Goal: Complete application form: Complete application form

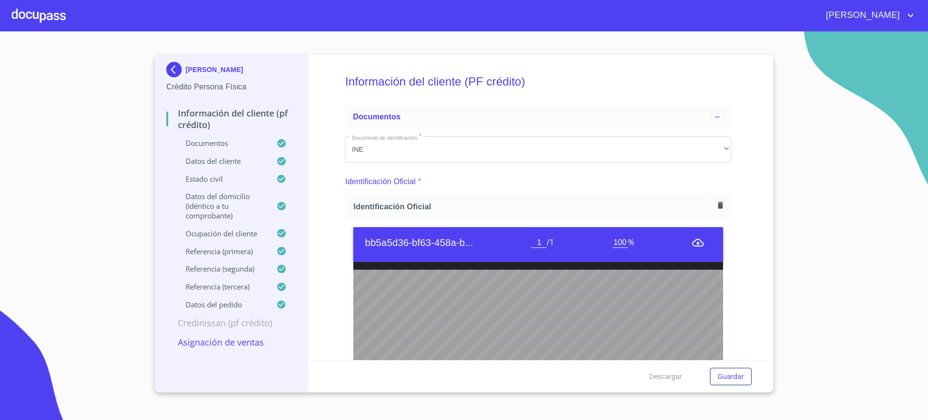
scroll to position [2484, 0]
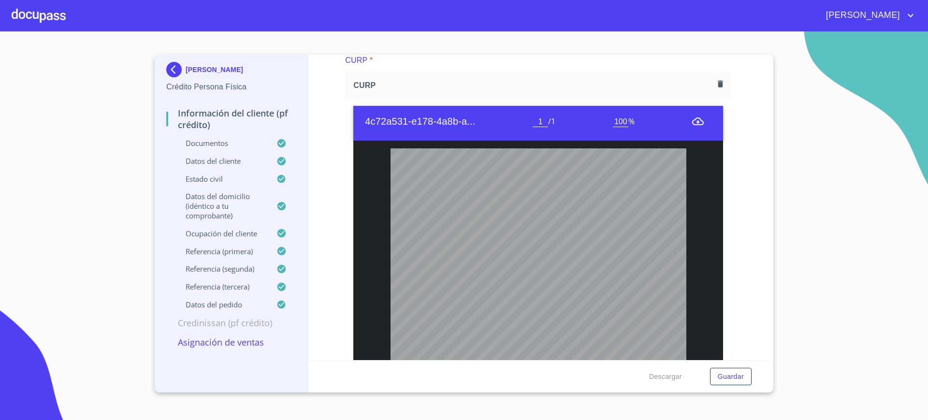
click at [52, 21] on div at bounding box center [39, 15] width 54 height 31
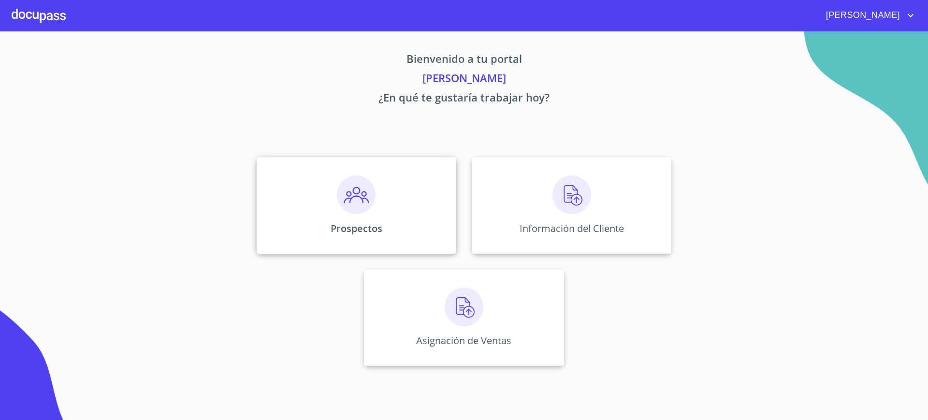
click at [349, 187] on img at bounding box center [356, 194] width 39 height 39
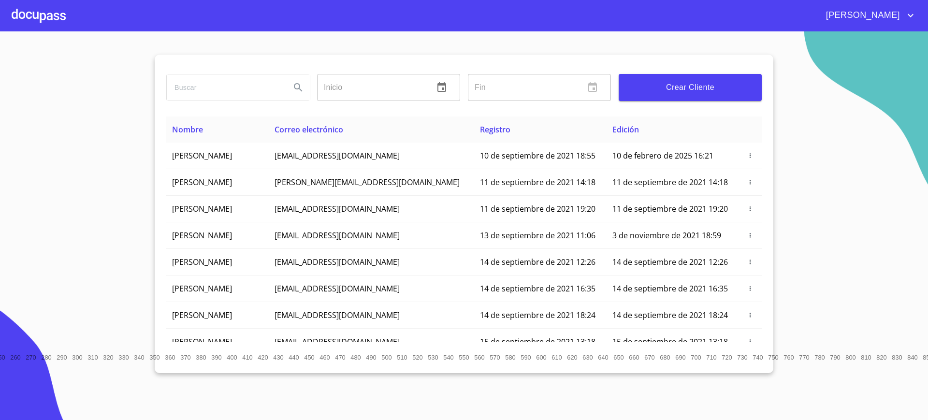
click at [257, 76] on input "search" at bounding box center [225, 87] width 116 height 26
type input "ALEX"
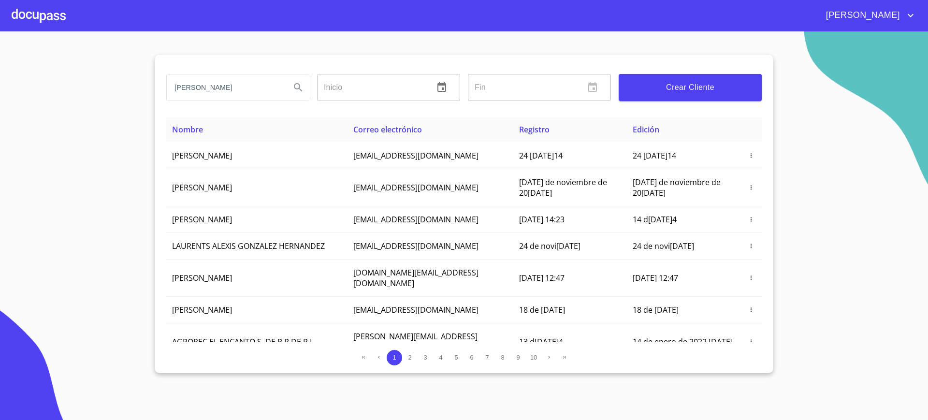
click at [228, 86] on input "ALEX" at bounding box center [225, 87] width 116 height 26
click at [301, 86] on icon "Search" at bounding box center [298, 88] width 12 height 12
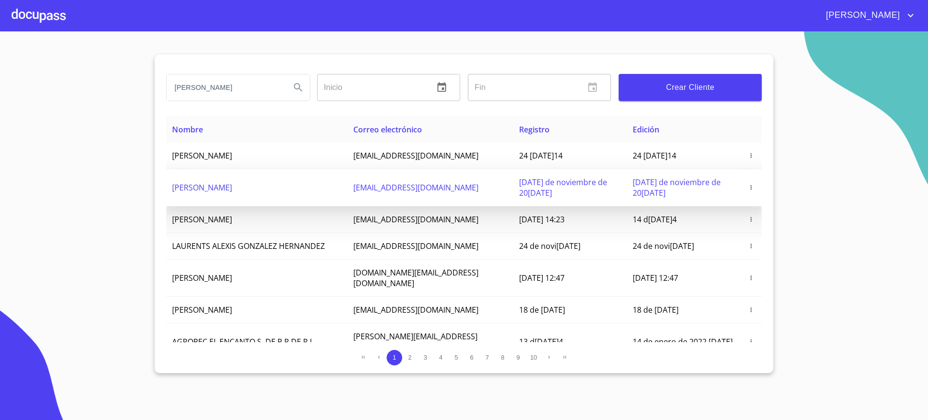
type button "ALEX"
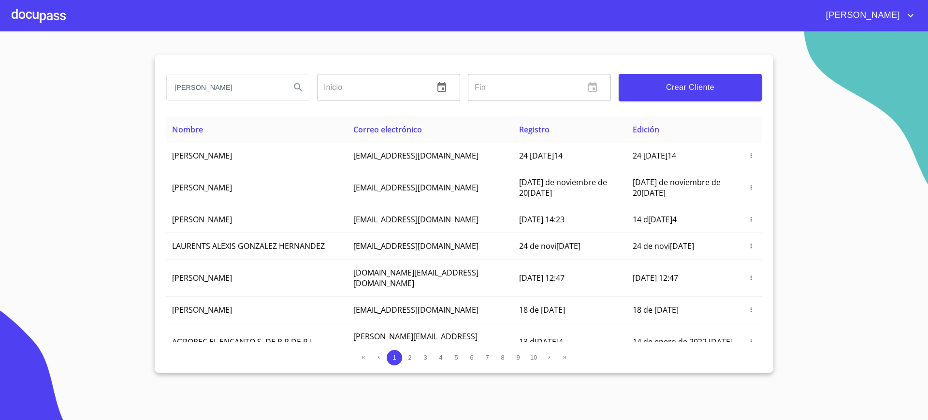
click at [247, 94] on input "ALEX" at bounding box center [225, 87] width 116 height 26
type input "ALEJANDRO DIAZ"
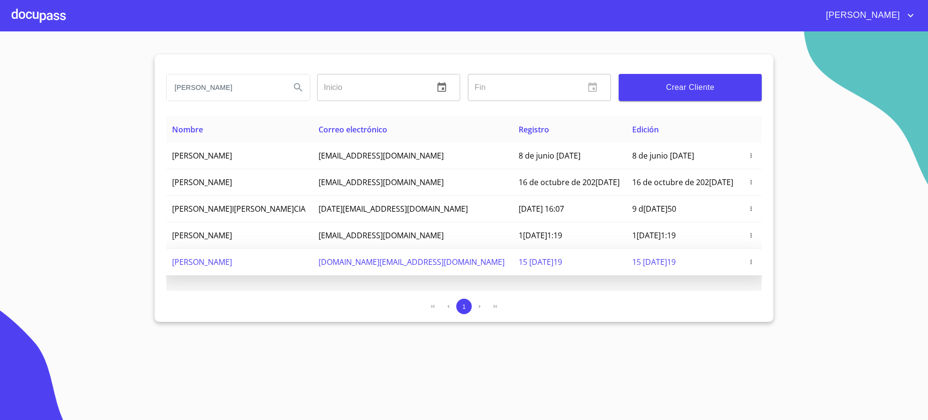
click at [313, 260] on td "ALEJANDRO DIAZ MADRID" at bounding box center [239, 262] width 146 height 27
click at [751, 262] on icon "button" at bounding box center [750, 261] width 7 height 7
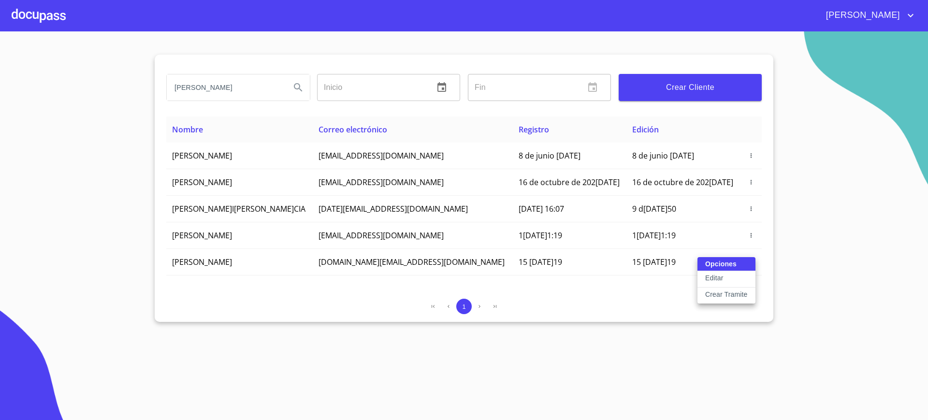
click at [728, 295] on p "Crear Tramite" at bounding box center [726, 294] width 43 height 10
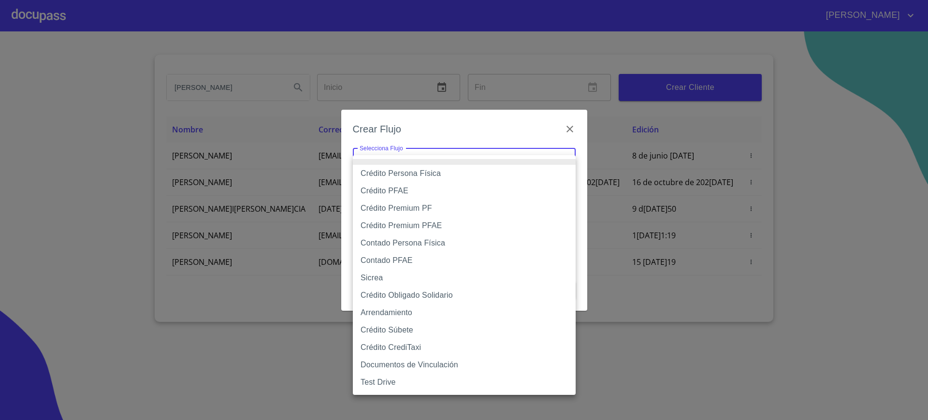
click at [534, 164] on body "Juan ALEJANDRO DIAZ Inicio ​ Fin ​ Crear Cliente Nombre Correo electrónico Regi…" at bounding box center [464, 210] width 928 height 420
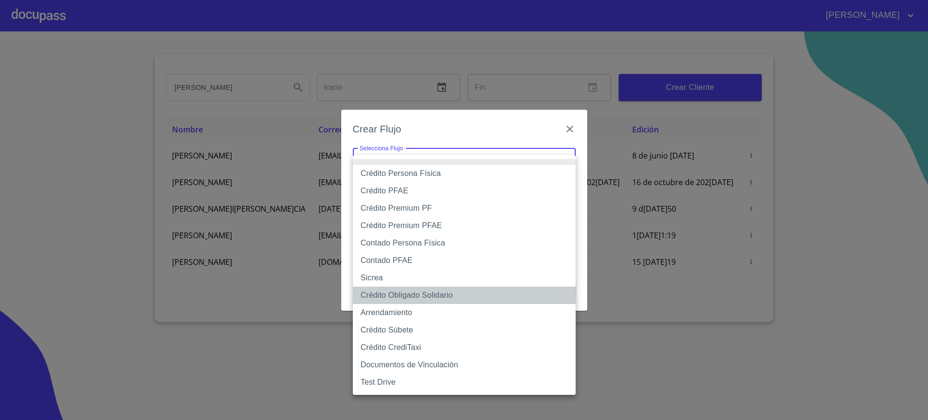
click at [466, 292] on li "Crédito Obligado Solidario" at bounding box center [464, 294] width 223 height 17
type input "61725509ab5355fc594ad23b"
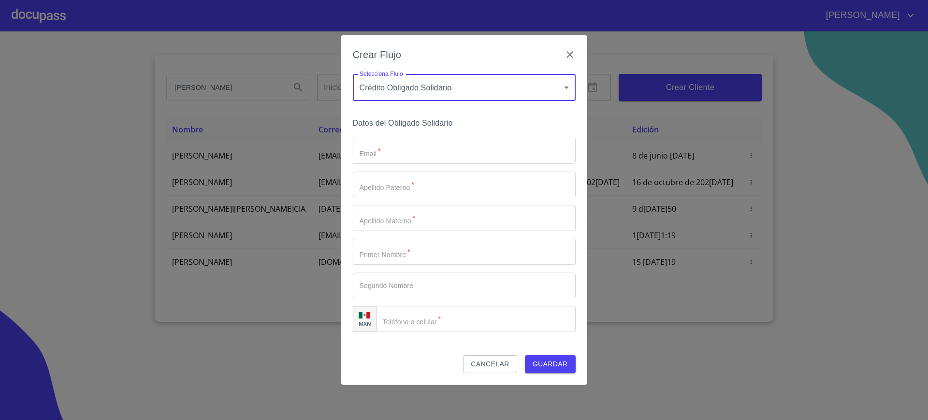
click at [470, 157] on input "Email   *" at bounding box center [464, 151] width 223 height 26
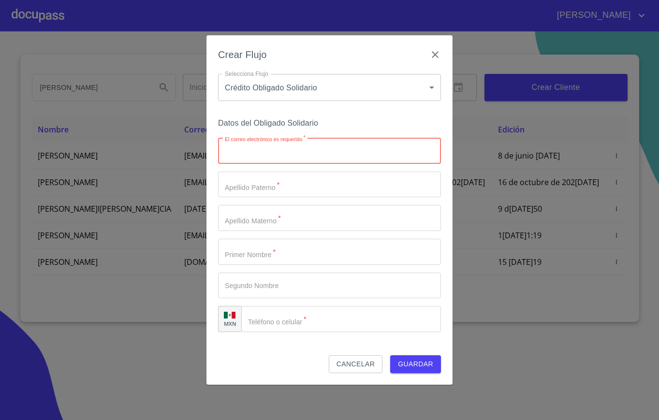
paste input "https://fintecimal-nodos.herokuapp.com/portal/allprocesses/step/1"
type input "https://fintecimal-nodos.herokuapp.com/portal/allprocesses/step/1"
click at [345, 141] on input "https://fintecimal-nodos.herokuapp.com/portal/allprocesses/step/1" at bounding box center [312, 151] width 189 height 26
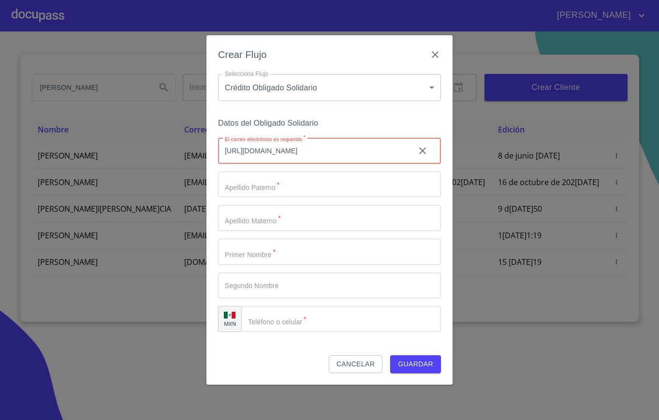
click at [345, 141] on input "https://fintecimal-nodos.herokuapp.com/portal/allprocesses/step/1" at bounding box center [312, 151] width 189 height 26
type input "C"
type input "colibri60ceci@"
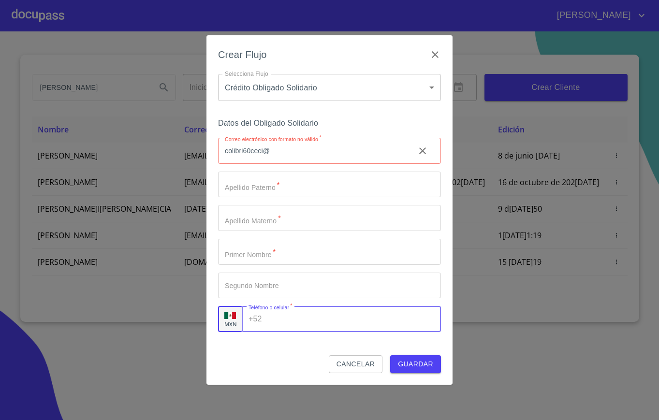
click at [368, 306] on input "Correo electrónico con formato no válido   *" at bounding box center [353, 319] width 175 height 26
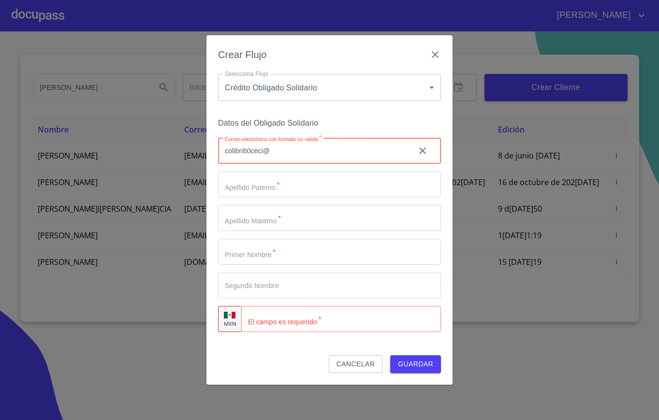
click at [283, 153] on input "colibri60ceci@" at bounding box center [312, 151] width 189 height 26
click at [283, 153] on input "colibri60ceci@h" at bounding box center [312, 151] width 189 height 26
type input "colibri60ceci@hotmail.com"
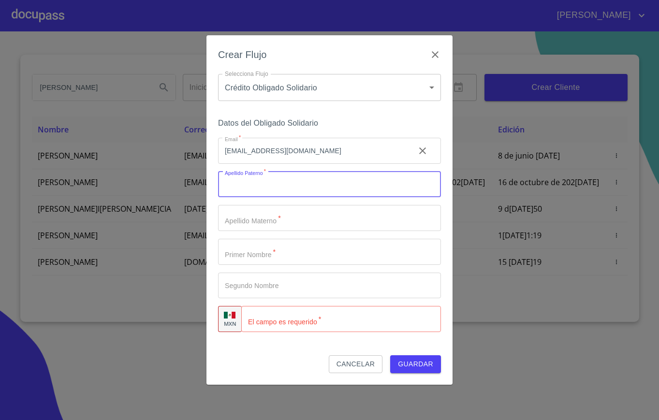
click at [263, 184] on input "Email   *" at bounding box center [329, 185] width 223 height 26
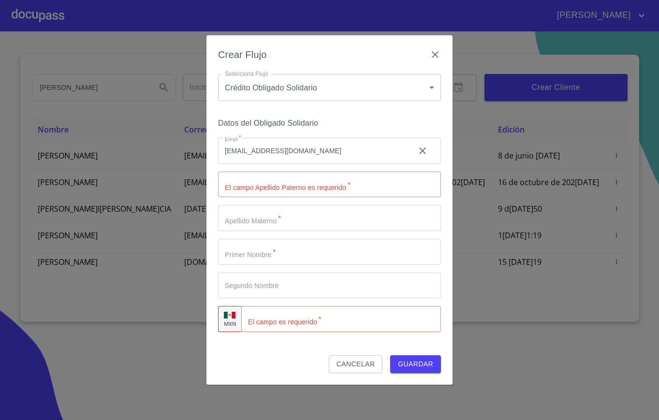
click at [514, 14] on div "Crear Flujo Selecciona Flujo Crédito Obligado Solidario 61725509ab5355fc594ad23…" at bounding box center [329, 210] width 659 height 420
click at [280, 180] on input "Email   *" at bounding box center [329, 185] width 223 height 26
type input "a"
type input "AGUIAR"
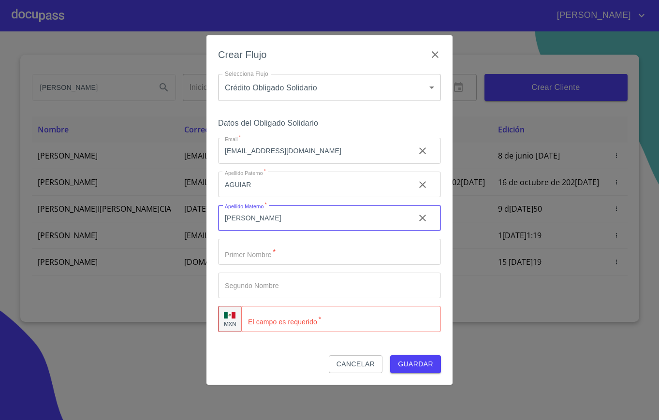
type input "GARCIA"
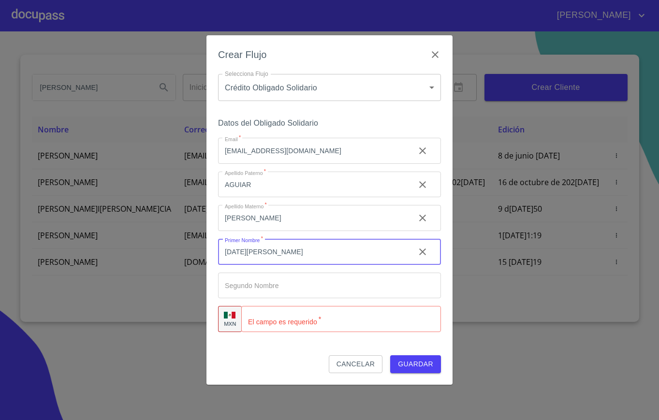
type input "CECILIA"
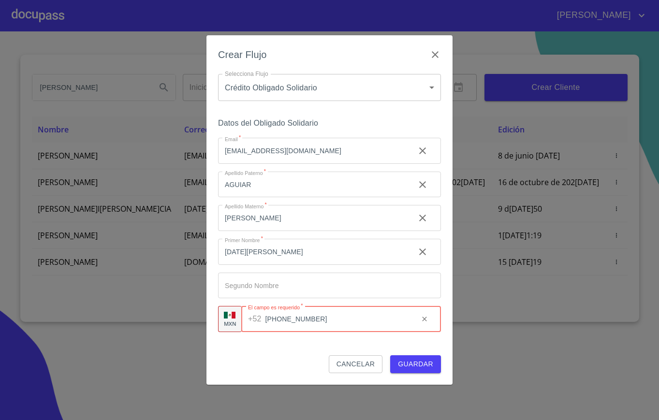
type input "(33)38429945"
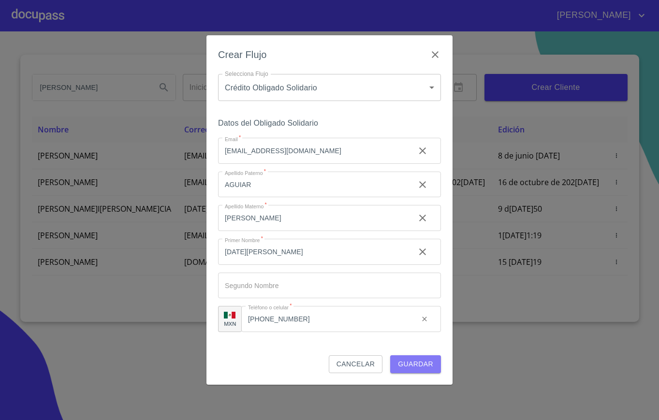
click at [416, 360] on span "Guardar" at bounding box center [415, 364] width 35 height 12
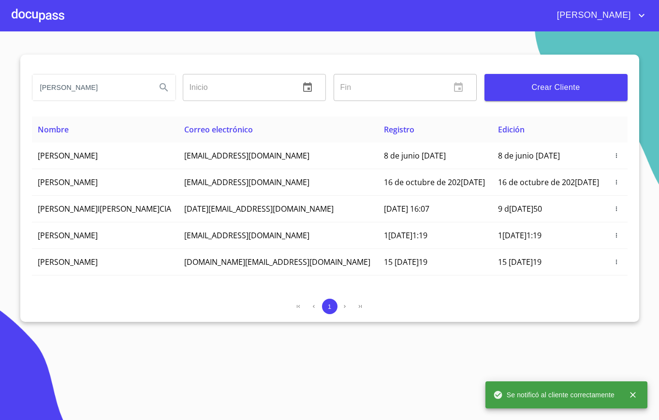
click at [55, 19] on div at bounding box center [38, 15] width 53 height 31
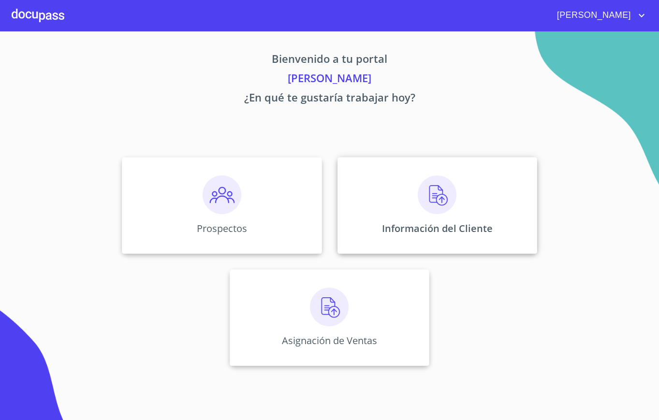
click at [436, 215] on div "Información del Cliente" at bounding box center [437, 205] width 200 height 97
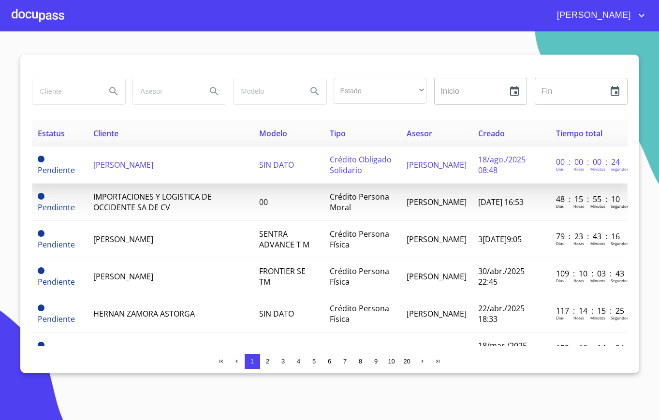
click at [206, 160] on td "ALEJANDRO DIAZ MADRID" at bounding box center [170, 164] width 166 height 37
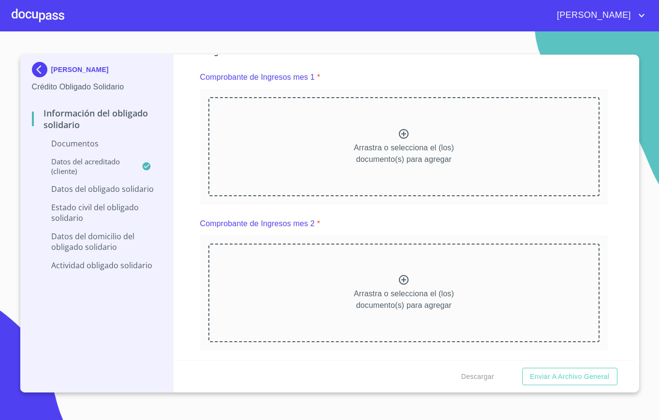
scroll to position [1005, 0]
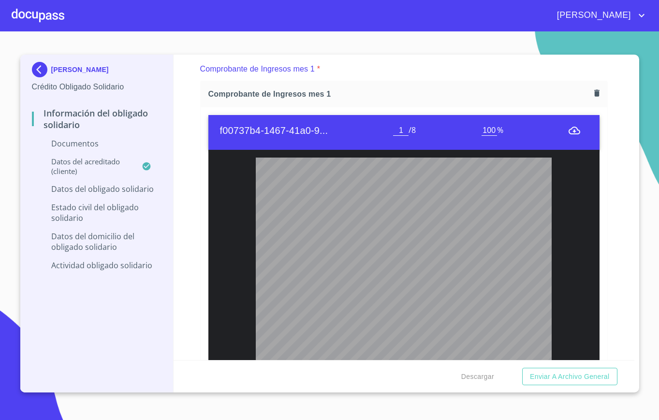
click at [197, 119] on div "Información del Obligado Solidario Documentos Documento de identificación Oblig…" at bounding box center [403, 207] width 460 height 305
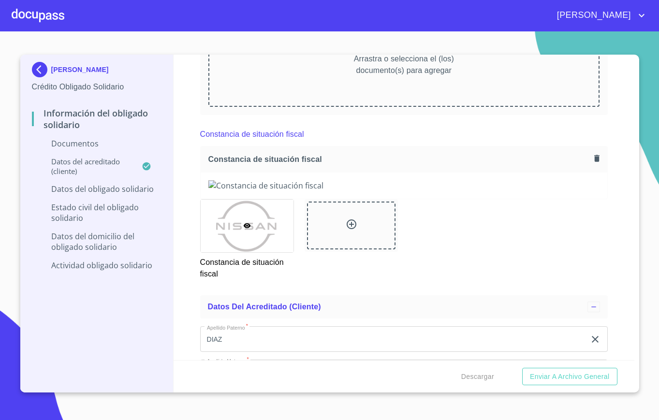
scroll to position [1761, 0]
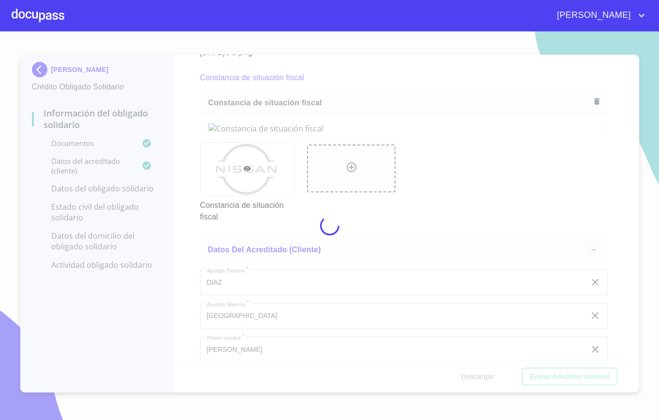
click at [333, 210] on div at bounding box center [329, 225] width 659 height 388
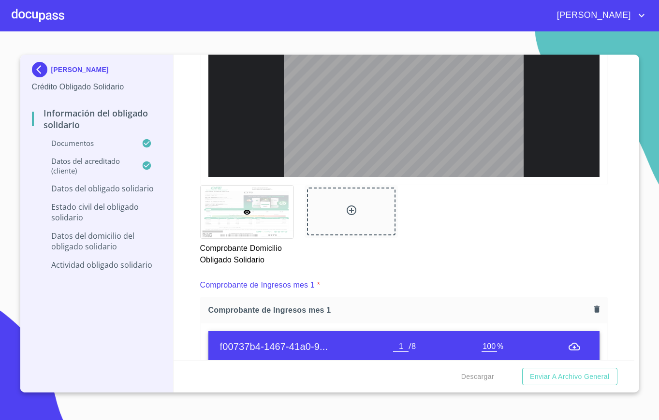
scroll to position [749, 0]
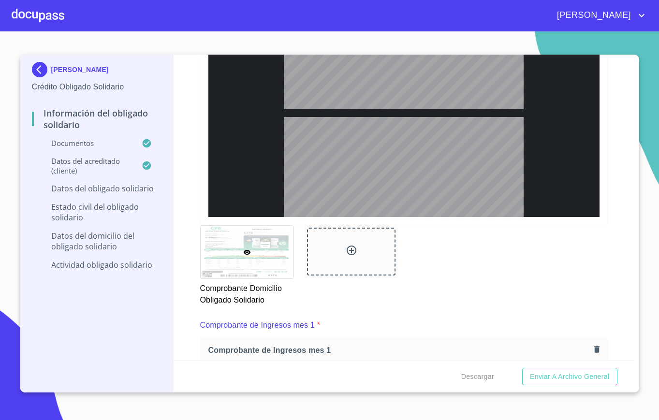
type input "2"
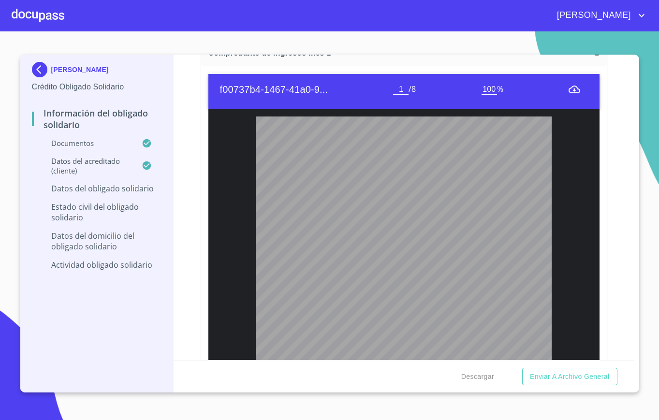
scroll to position [1132, 0]
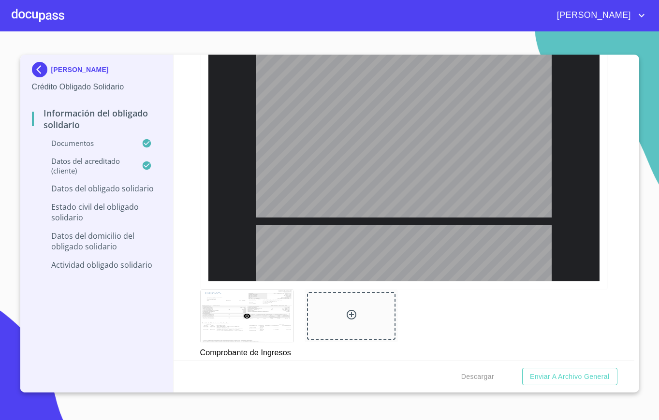
type input "3"
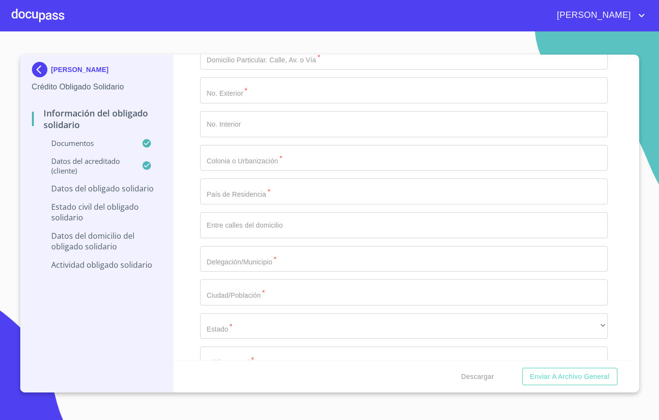
scroll to position [2787, 0]
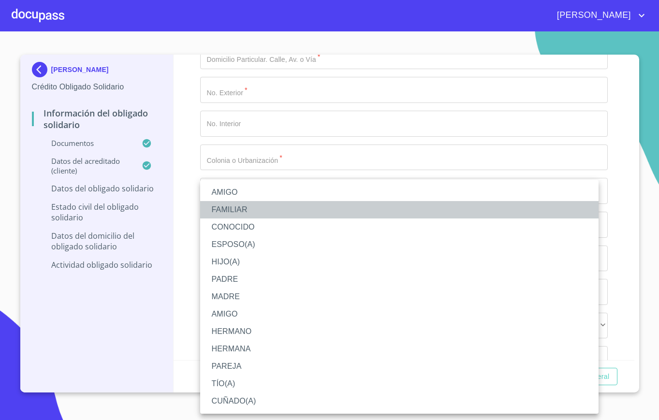
click at [289, 213] on li "FAMILIAR" at bounding box center [399, 209] width 398 height 17
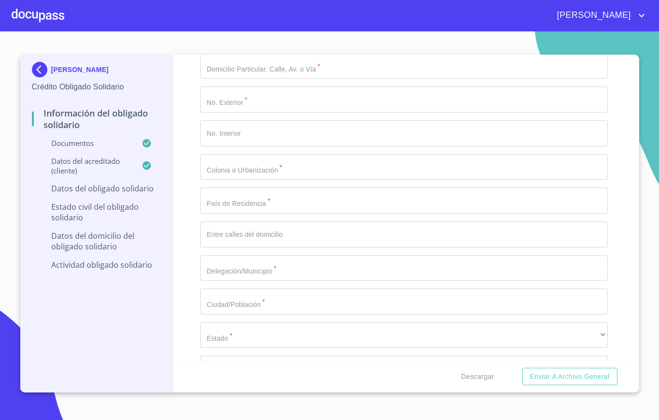
type input "09"
type input "/"
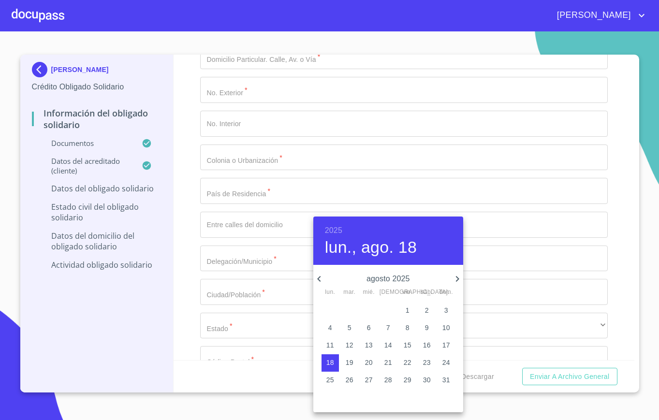
click at [332, 230] on h6 "2025" at bounding box center [333, 231] width 17 height 14
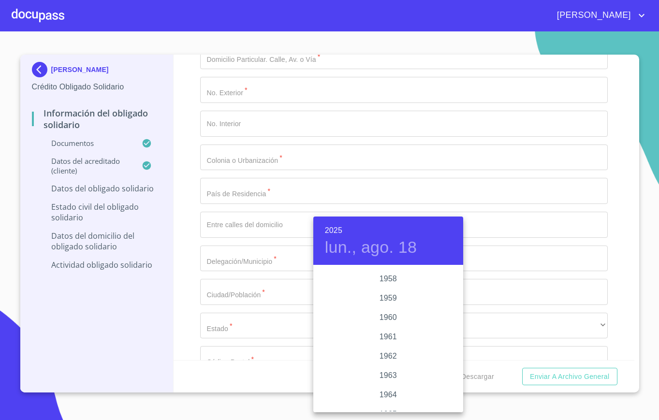
scroll to position [634, 0]
click at [385, 312] on div "1960" at bounding box center [388, 317] width 150 height 19
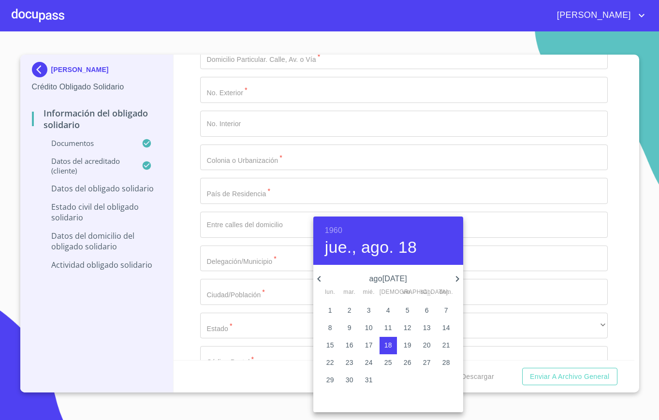
click at [456, 281] on icon "button" at bounding box center [456, 279] width 3 height 6
click at [392, 311] on span "1" at bounding box center [387, 310] width 17 height 10
type input "1 de sep. de 1960"
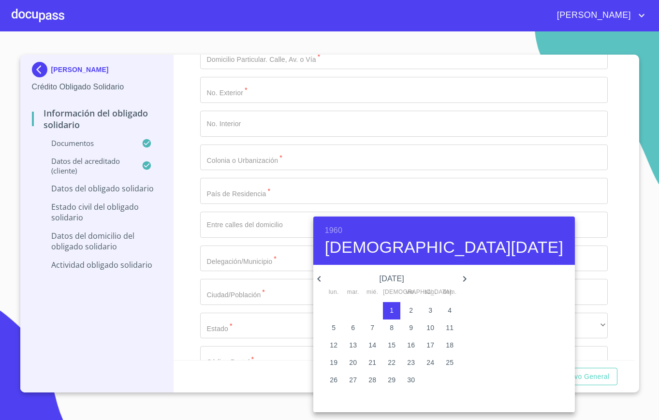
click at [265, 299] on div at bounding box center [329, 210] width 659 height 420
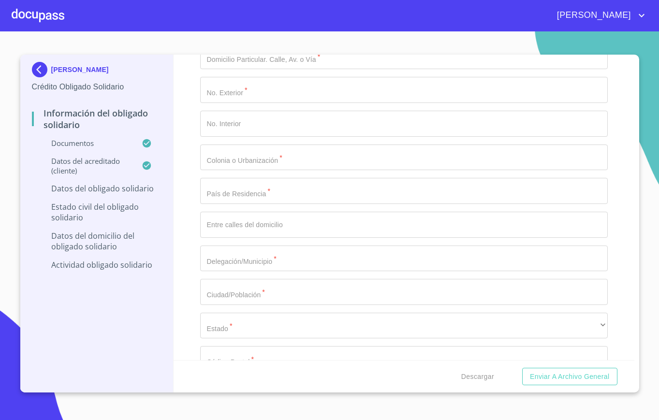
paste input "AUGC6009011D7"
type input "AUGC6009011D7"
paste input "AUGC600901MJCGRC06"
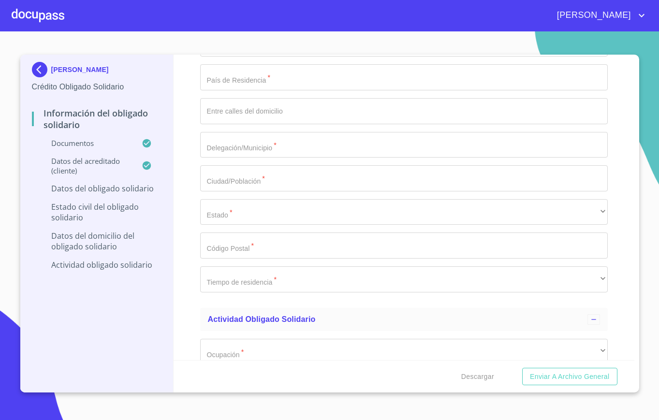
scroll to position [2902, 0]
type input "AUGC600901MJCGRC06"
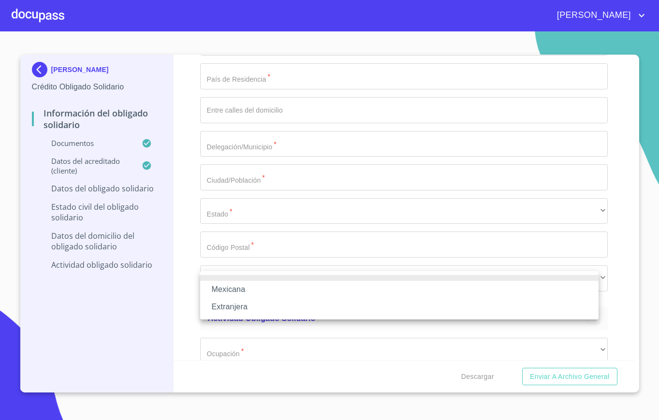
click at [325, 248] on div at bounding box center [329, 210] width 659 height 420
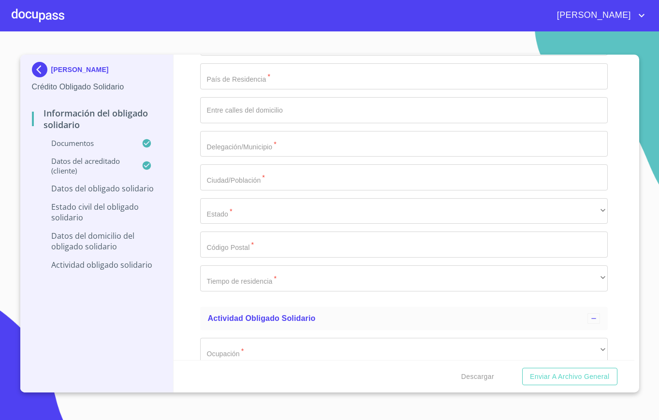
paste input "2122157930"
type input "2122157930"
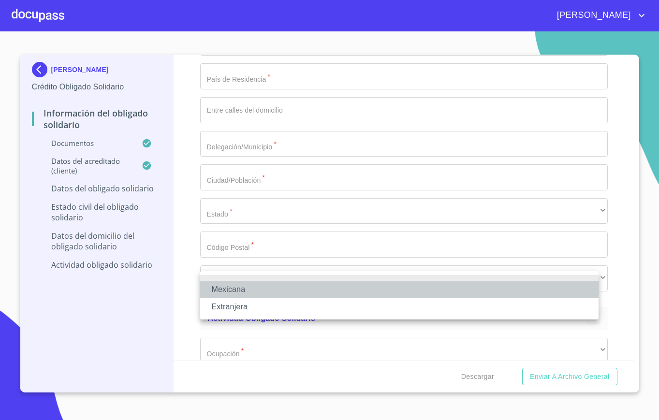
click at [249, 289] on li "Mexicana" at bounding box center [399, 289] width 398 height 17
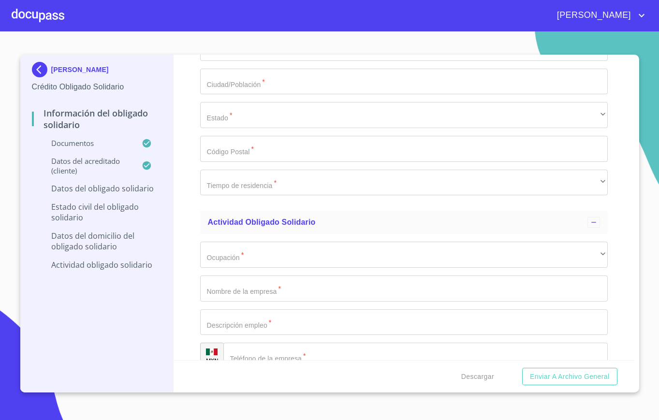
scroll to position [3032, 0]
type input "MEXICO"
type input "JALISCO"
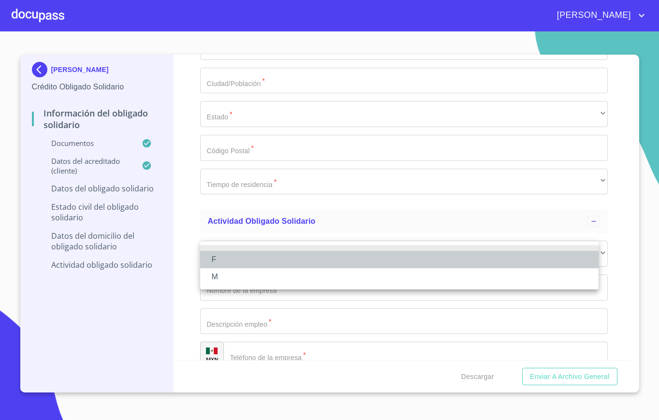
click at [230, 261] on li "F" at bounding box center [399, 259] width 398 height 17
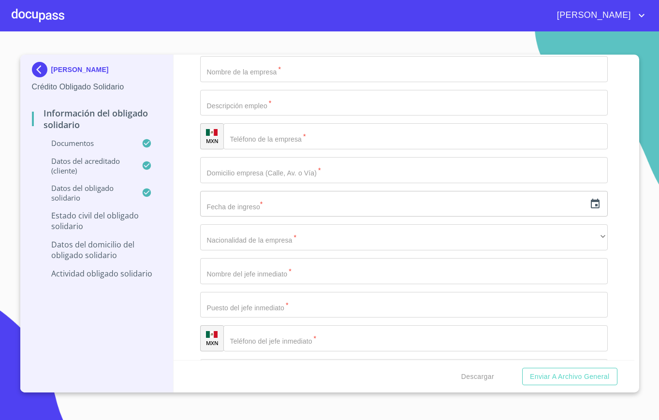
scroll to position [3251, 0]
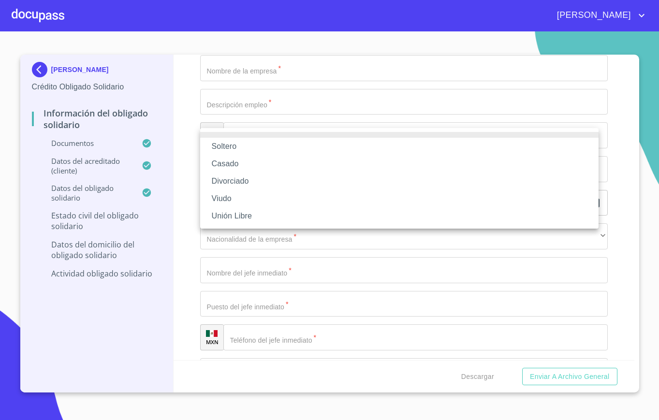
click at [276, 150] on li "Soltero" at bounding box center [399, 146] width 398 height 17
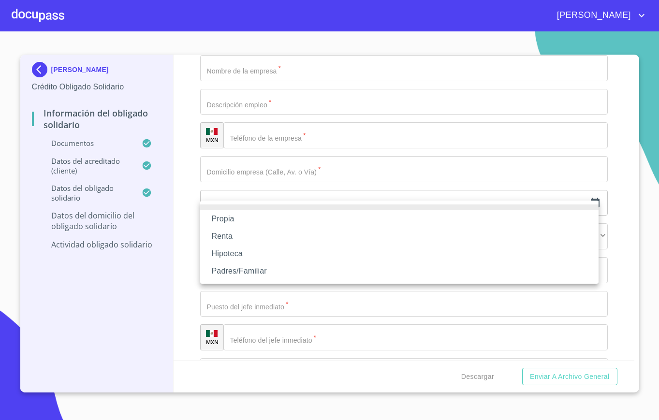
click at [248, 220] on li "Propia" at bounding box center [399, 218] width 398 height 17
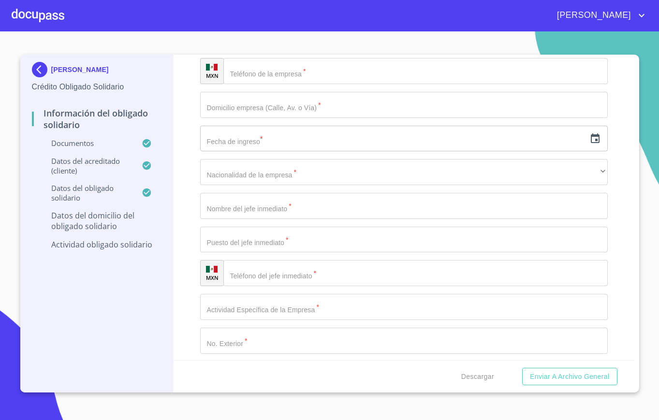
scroll to position [3334, 0]
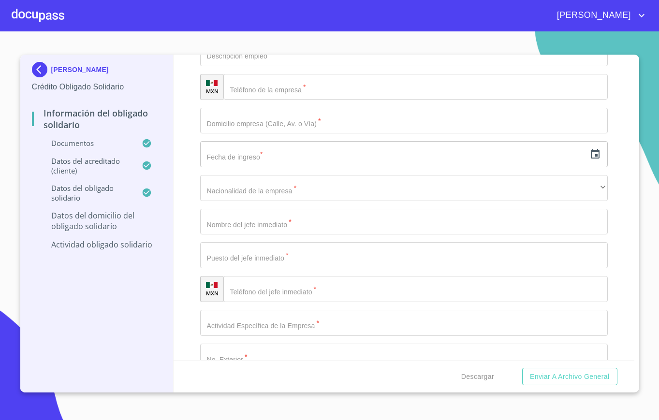
type input "$1,500,000"
paste input "I CICLADES"
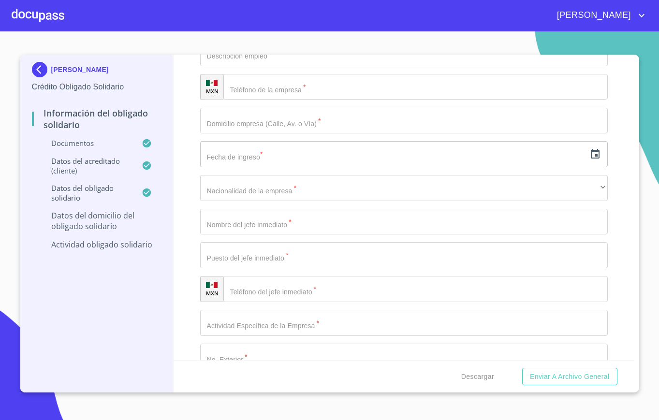
type input "I CICLADES"
type input "2025"
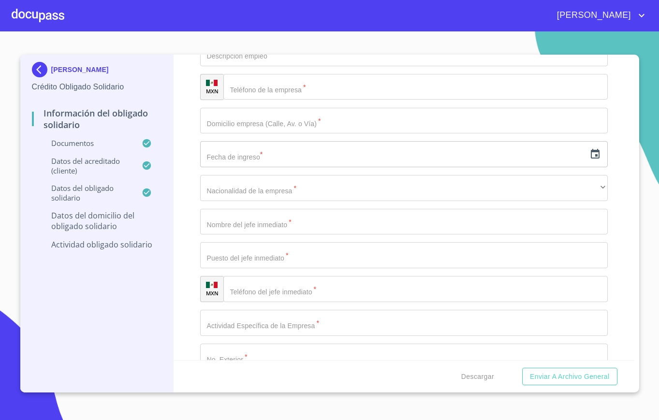
type input "B"
type input "J"
paste input "JARD DE SAN JOSEC"
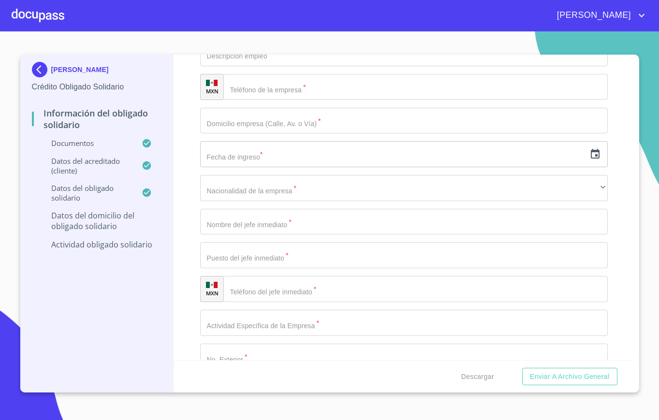
type input "JARD DE SAN JOSEC"
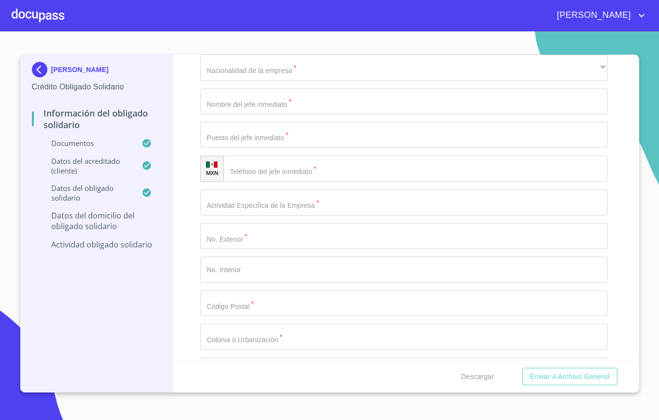
scroll to position [3454, 0]
type input "MEXICO"
paste input "COZUMEL Y ITAKA"
type input "COZUMEL Y ITAKA"
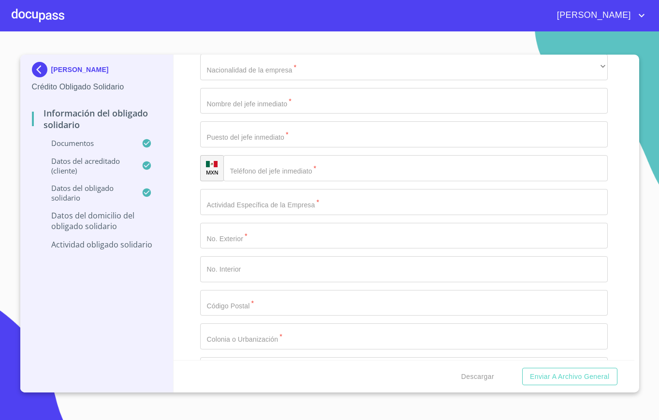
type input "GUADALAJARA"
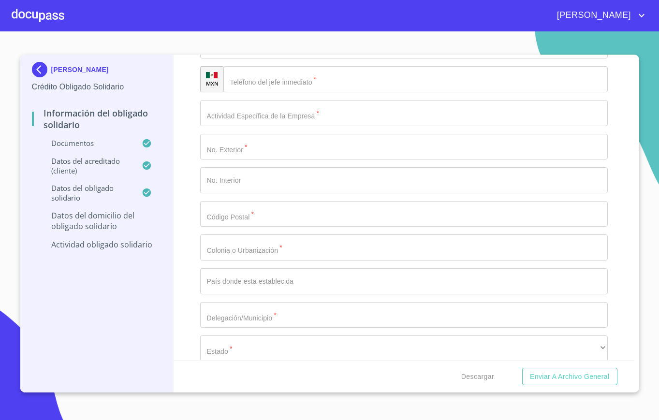
scroll to position [3546, 0]
type input "GUADALAJARA"
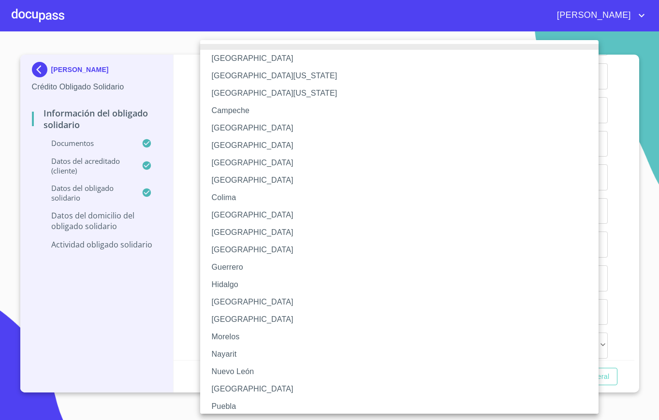
click at [239, 300] on li "Jalisco" at bounding box center [403, 301] width 407 height 17
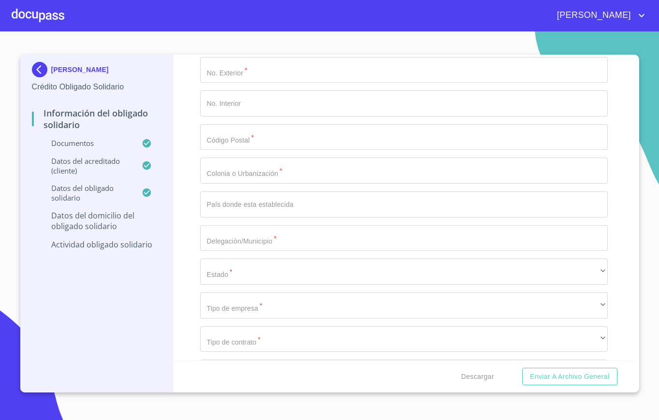
scroll to position [3628, 0]
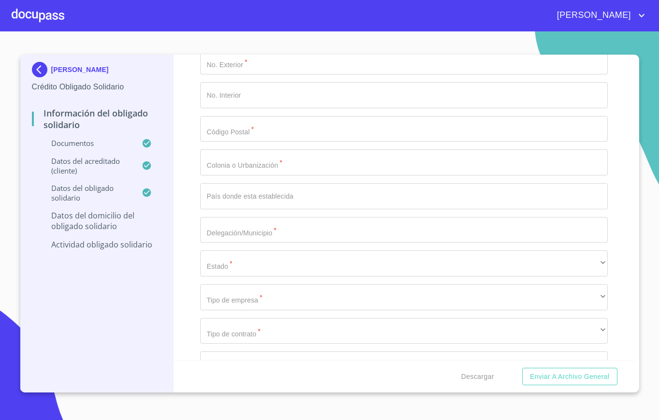
type input "44950"
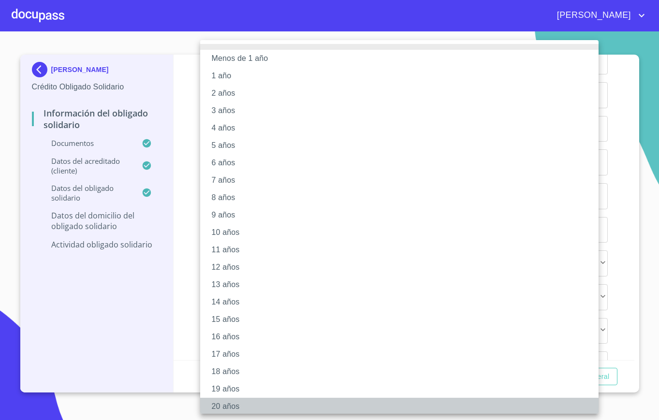
click at [226, 401] on li "20 años" at bounding box center [403, 406] width 407 height 17
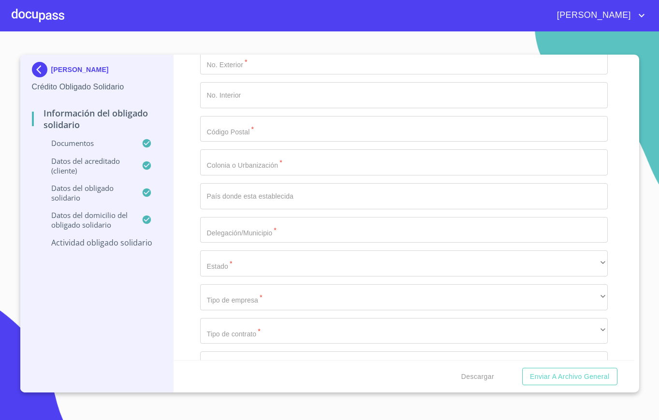
click at [176, 226] on div "Información del Obligado Solidario Documentos Documento de identificación Oblig…" at bounding box center [403, 207] width 460 height 305
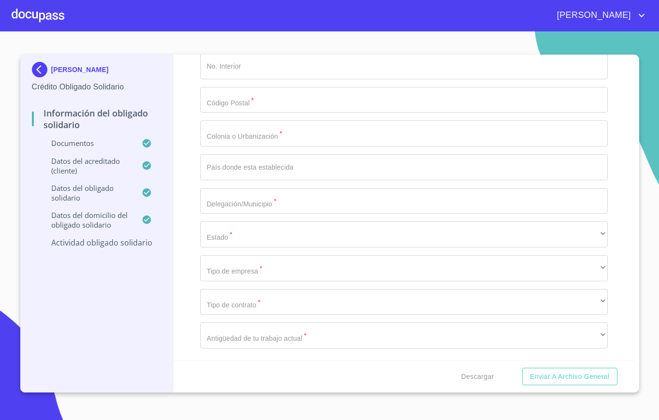
scroll to position [3754, 0]
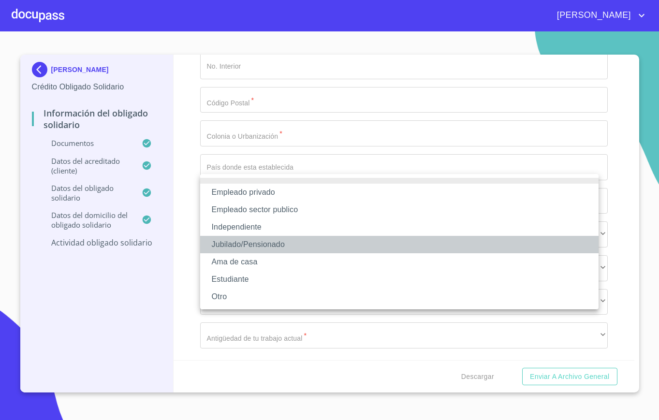
click at [274, 243] on li "Jubilado/Pensionado" at bounding box center [399, 244] width 398 height 17
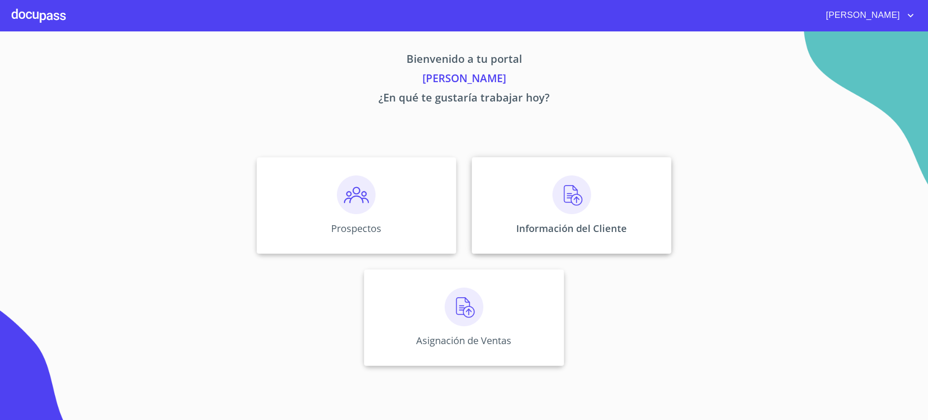
click at [604, 222] on p "Información del Cliente" at bounding box center [571, 228] width 111 height 13
